Goal: Use online tool/utility: Utilize a website feature to perform a specific function

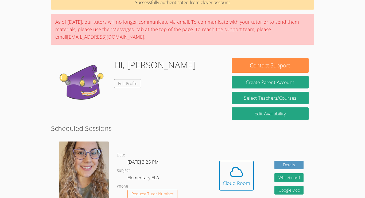
scroll to position [33, 0]
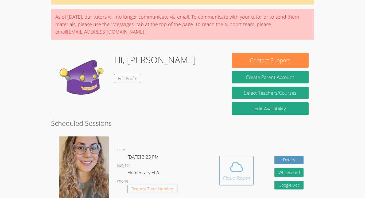
click at [224, 176] on div "Cloud Room" at bounding box center [236, 178] width 27 height 7
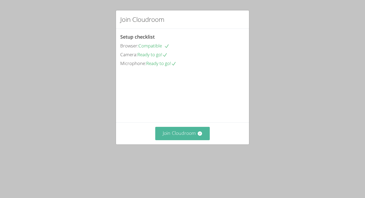
click at [191, 140] on button "Join Cloudroom" at bounding box center [182, 133] width 55 height 13
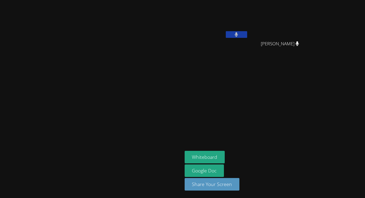
click at [238, 33] on icon at bounding box center [236, 34] width 3 height 5
click at [225, 155] on button "Whiteboard" at bounding box center [204, 157] width 40 height 13
